Goal: Find specific page/section

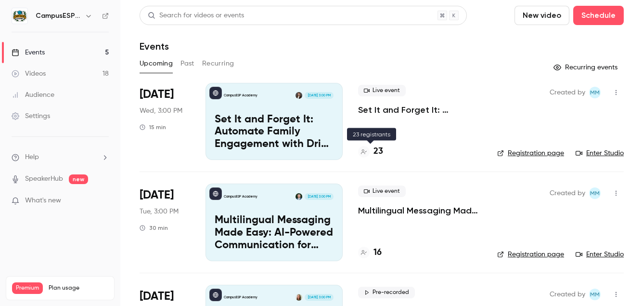
click at [374, 146] on h4 "23" at bounding box center [379, 151] width 10 height 13
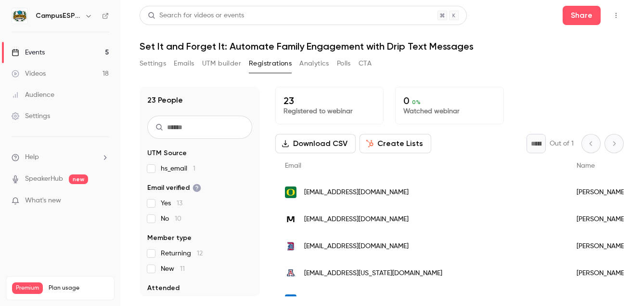
click at [53, 52] on link "Events 5" at bounding box center [60, 52] width 120 height 21
